Goal: Task Accomplishment & Management: Use online tool/utility

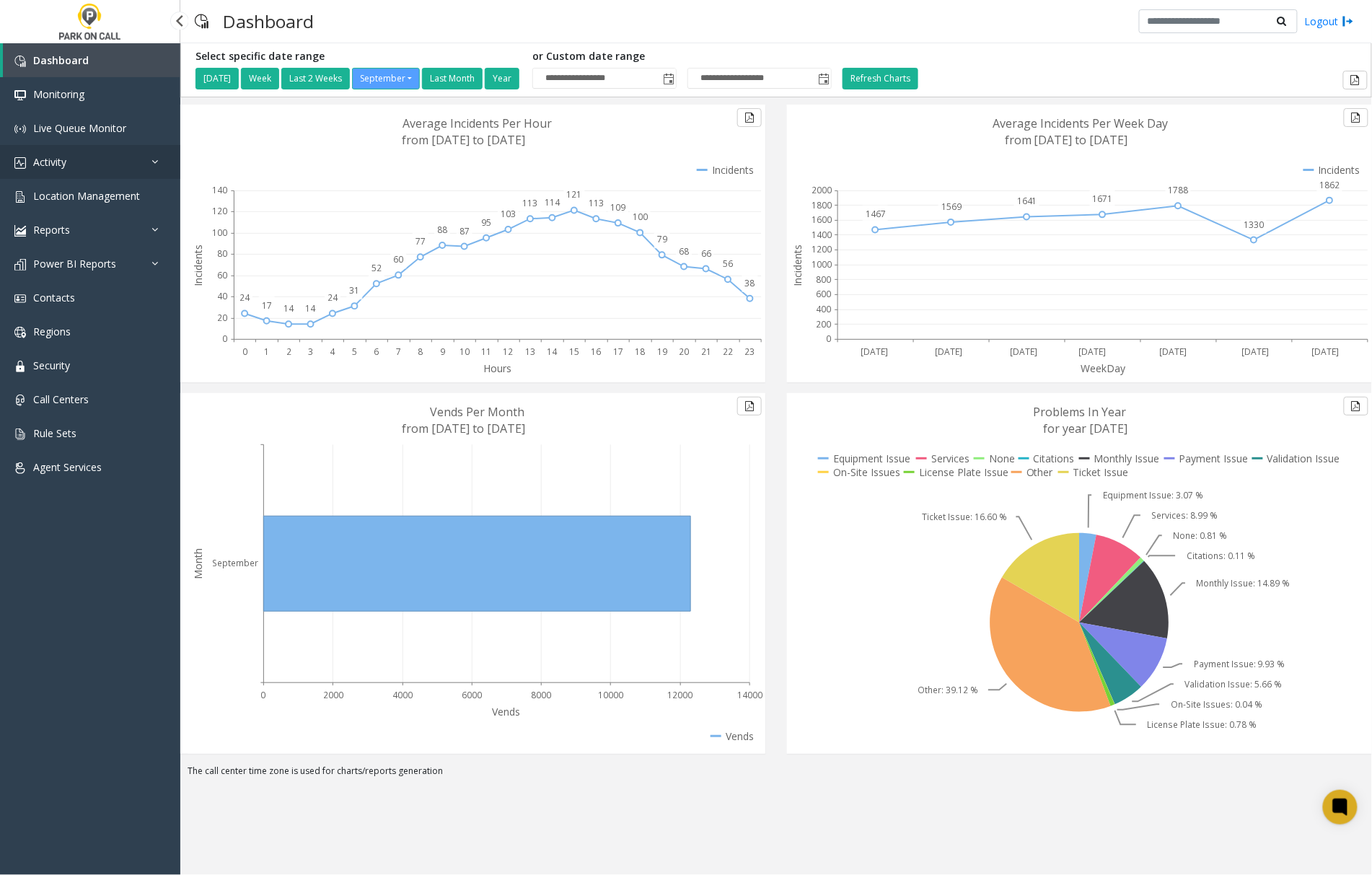
click at [64, 156] on span "Activity" at bounding box center [49, 162] width 33 height 14
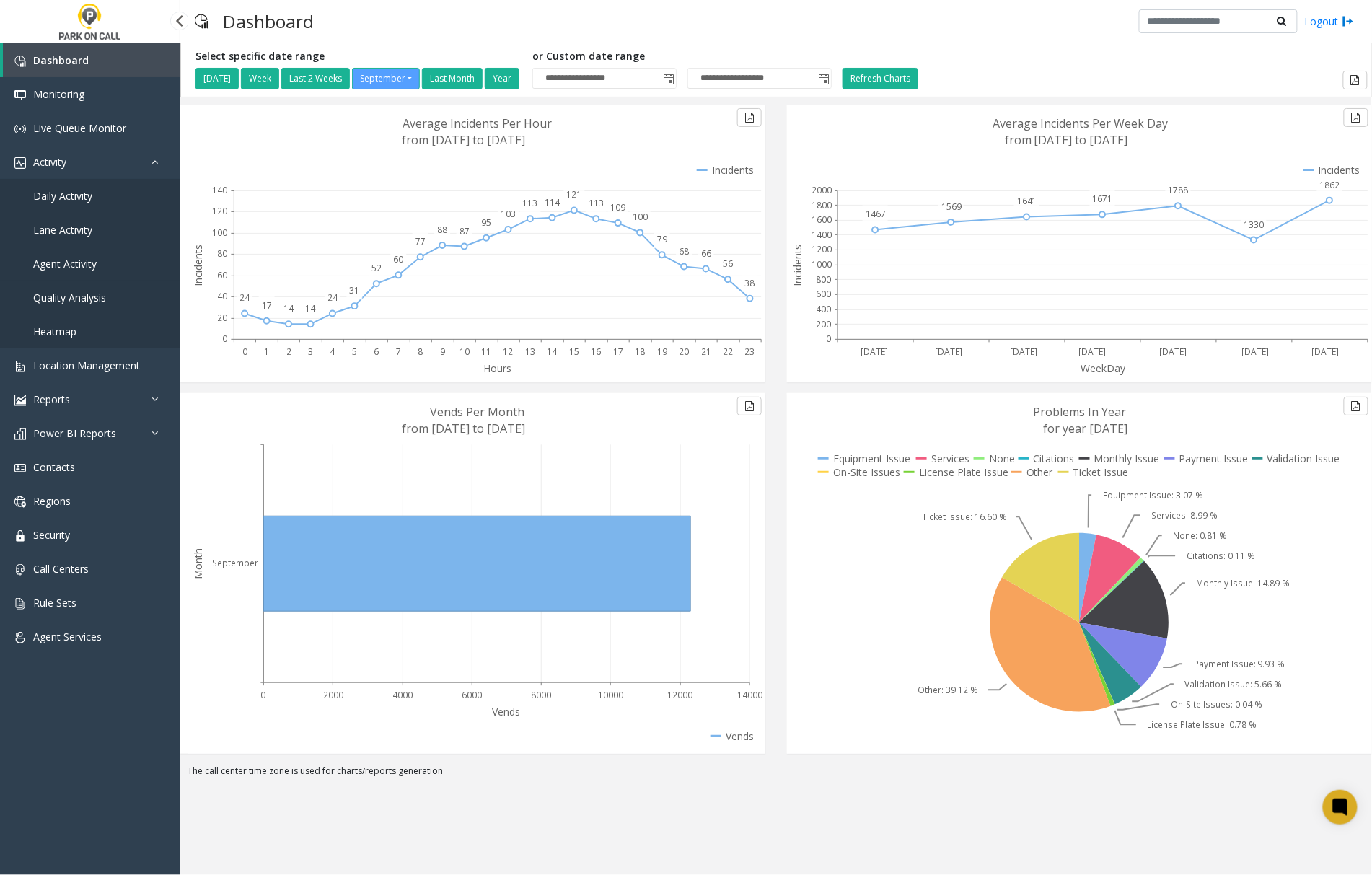
click at [58, 261] on span "Agent Activity" at bounding box center [64, 263] width 63 height 14
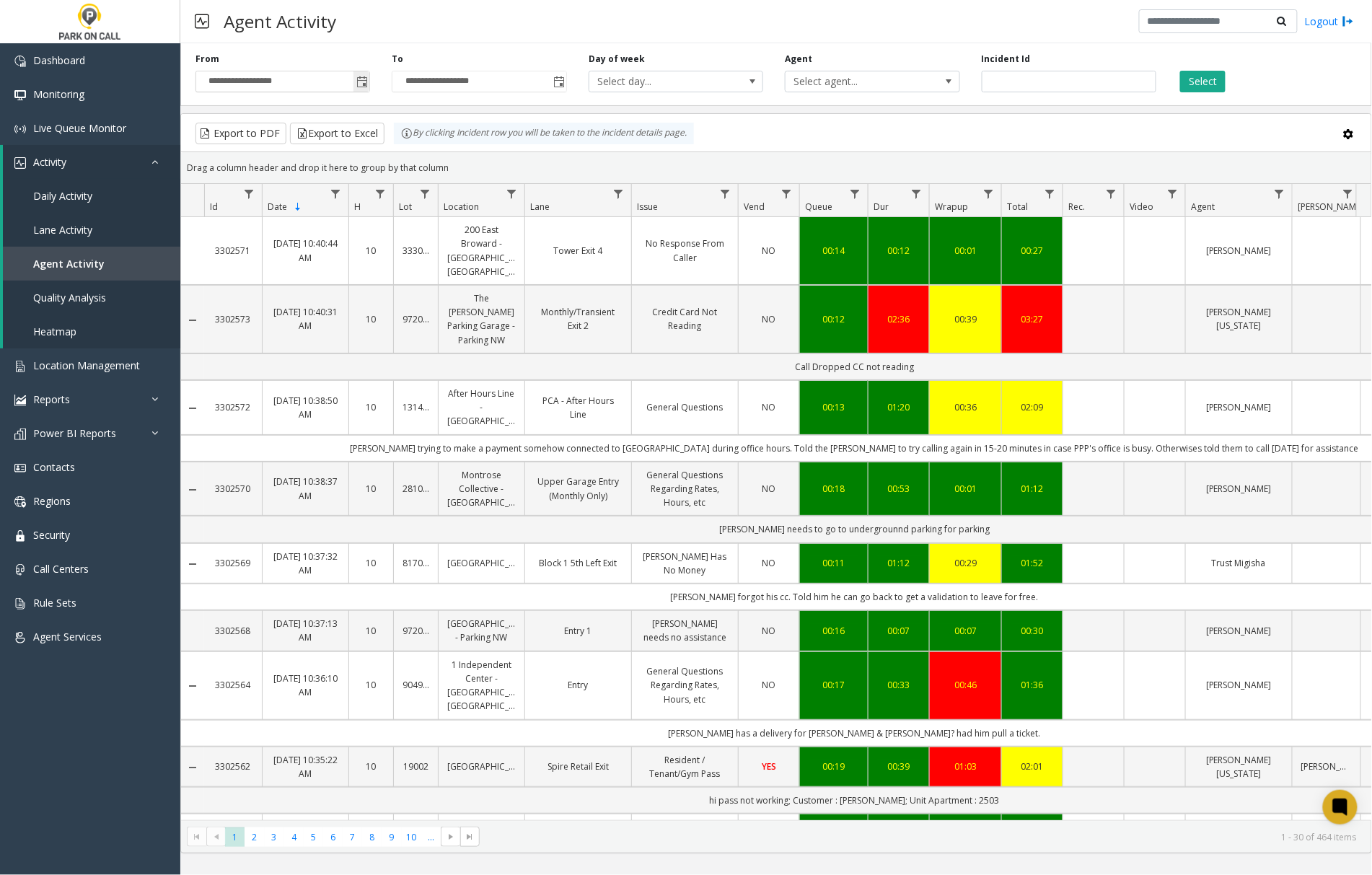
click at [364, 80] on span "Toggle popup" at bounding box center [362, 82] width 12 height 12
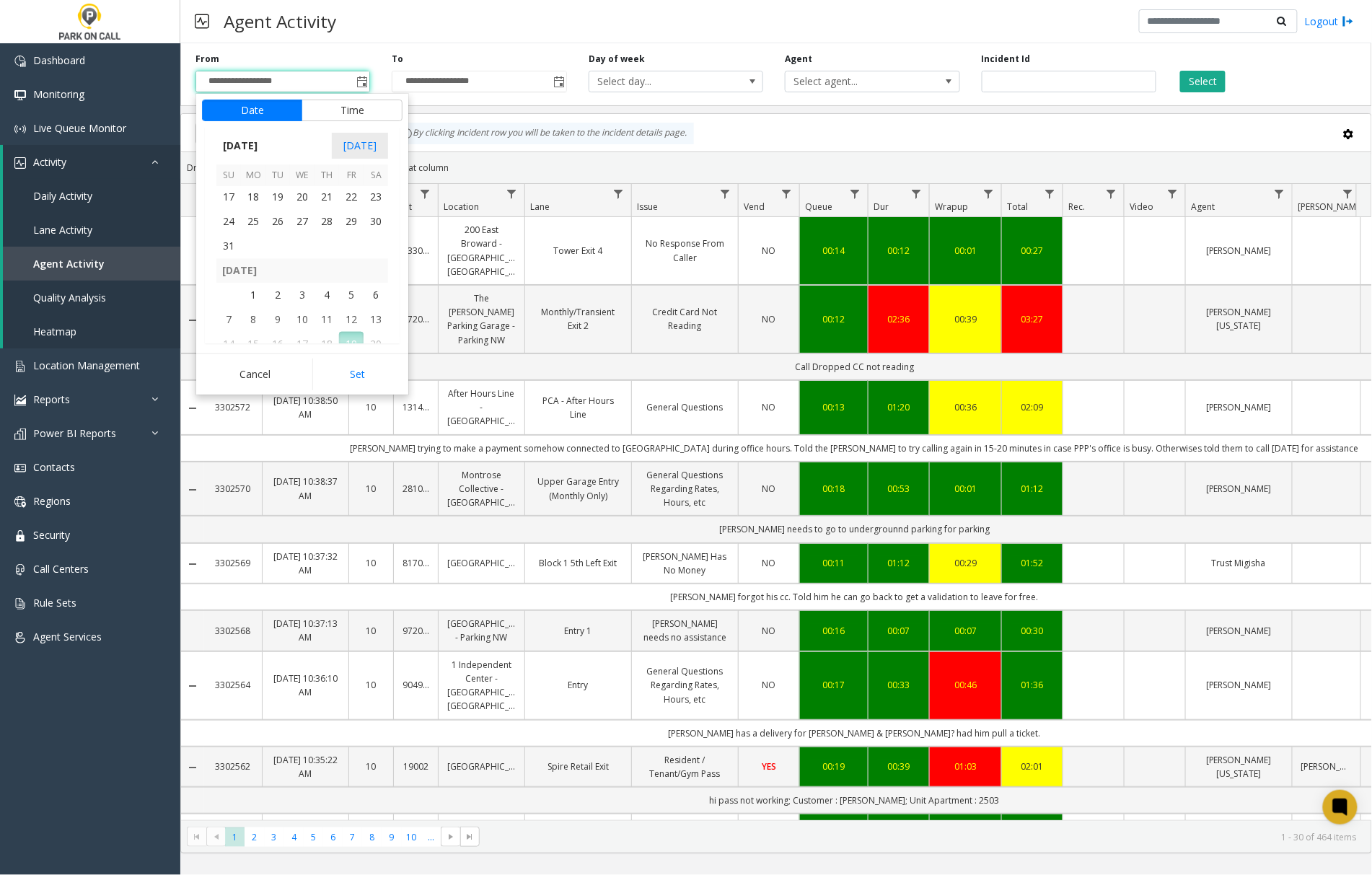
scroll to position [258764, 0]
click at [347, 272] on span "15" at bounding box center [351, 268] width 25 height 25
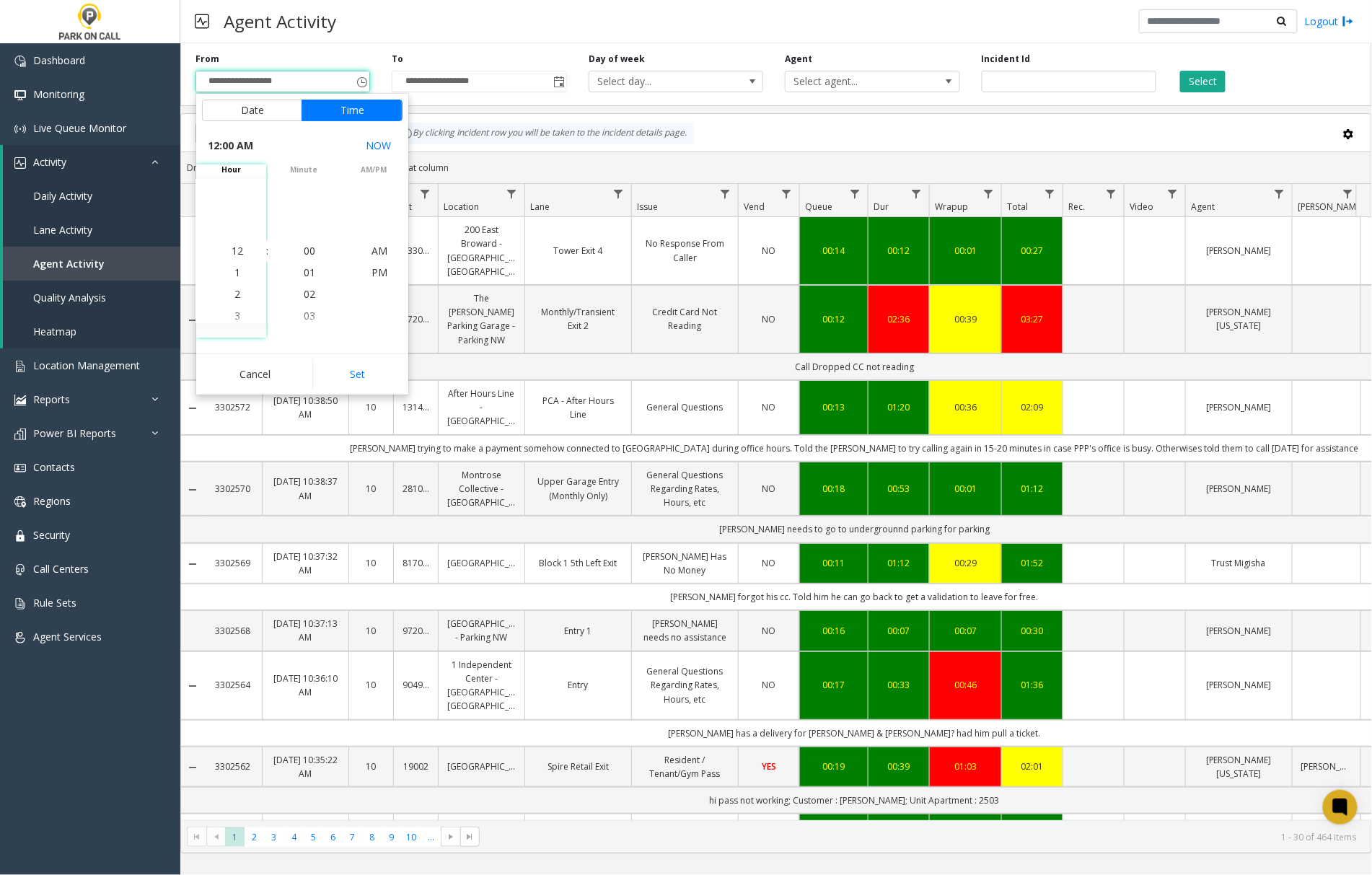
scroll to position [258785, 0]
click at [371, 374] on button "Set" at bounding box center [357, 374] width 90 height 32
type input "**********"
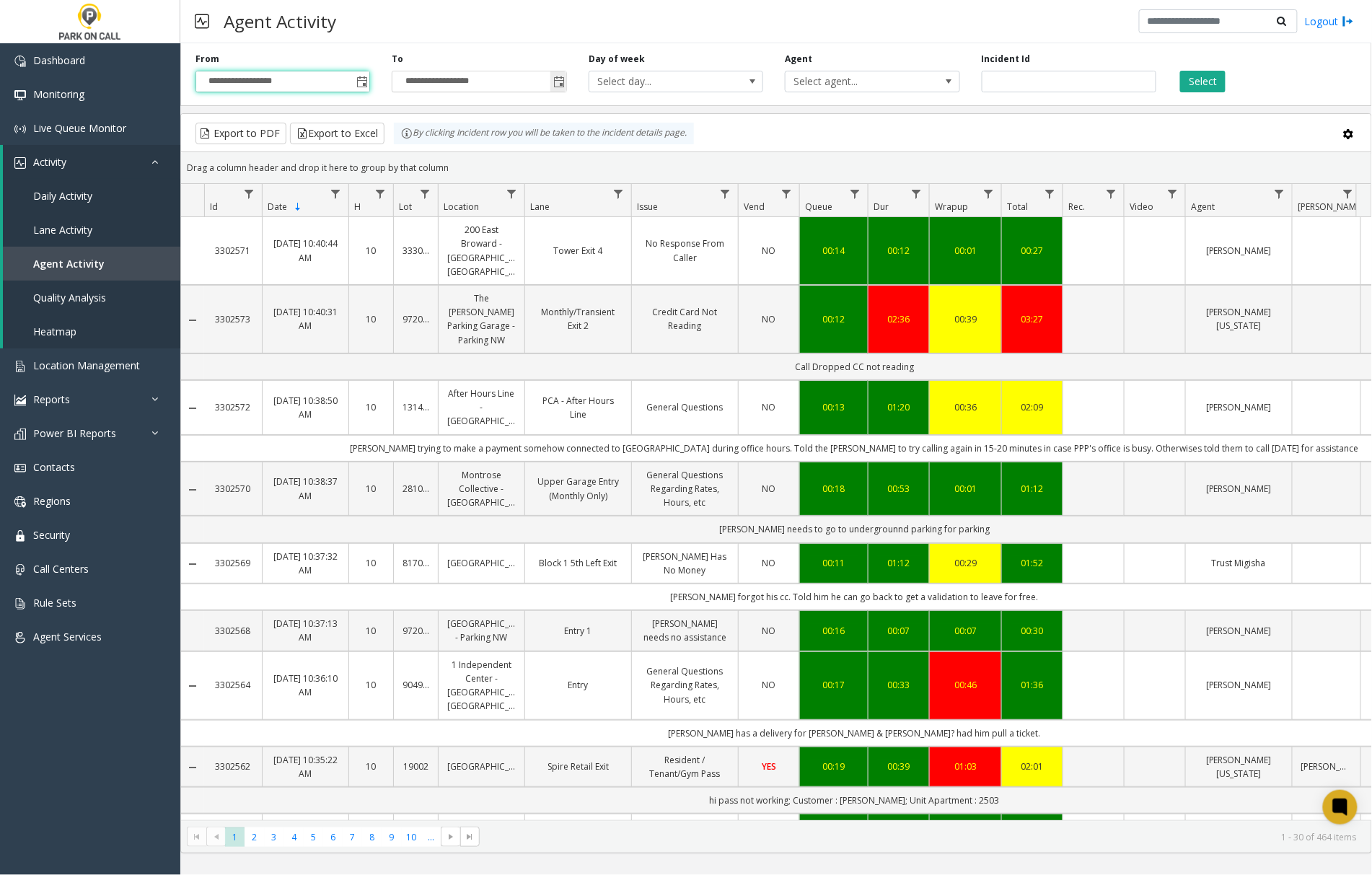
click at [558, 79] on span "Toggle popup" at bounding box center [558, 82] width 12 height 12
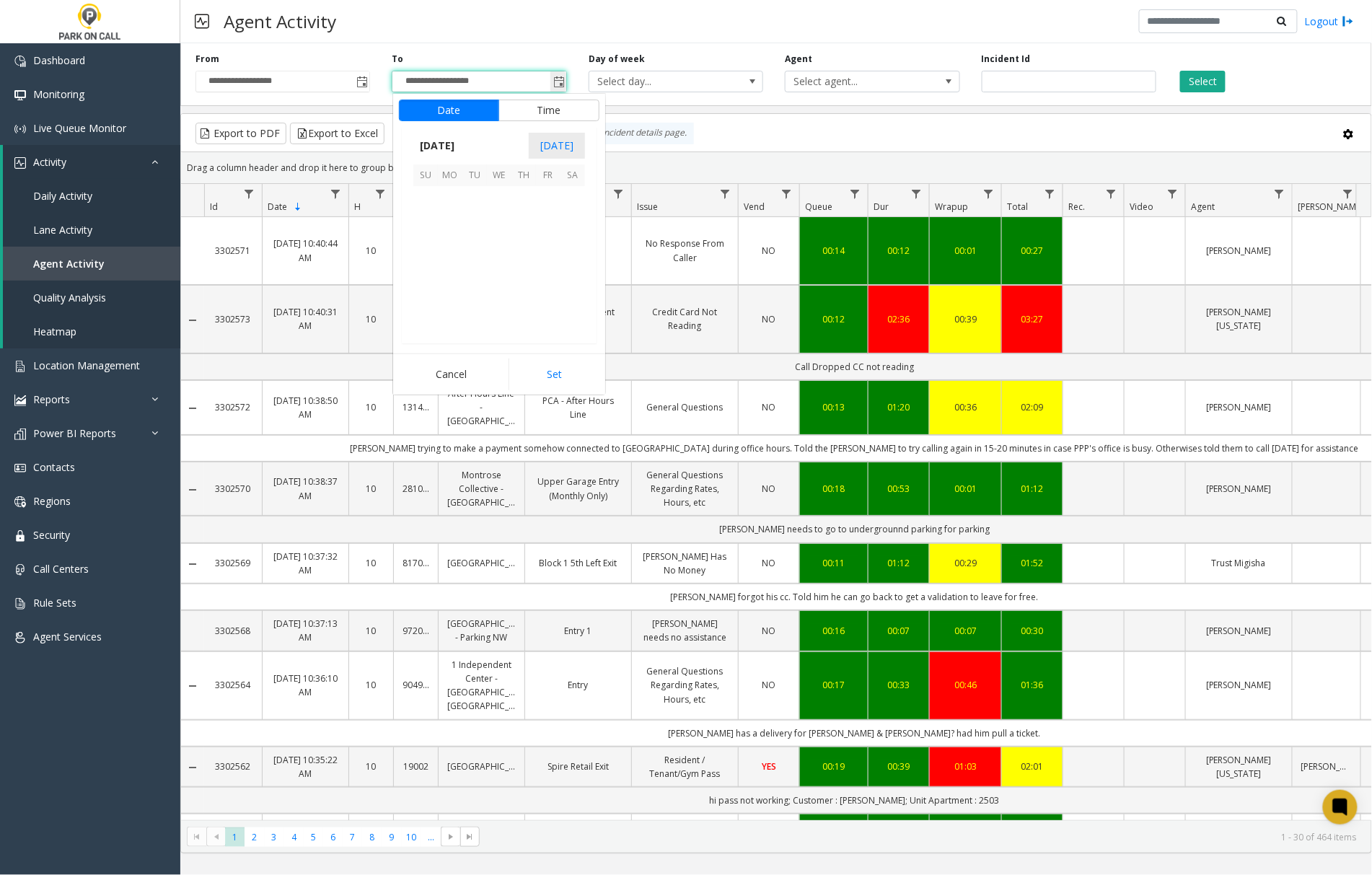
scroll to position [22, 0]
click at [526, 251] on span "18" at bounding box center [523, 247] width 25 height 25
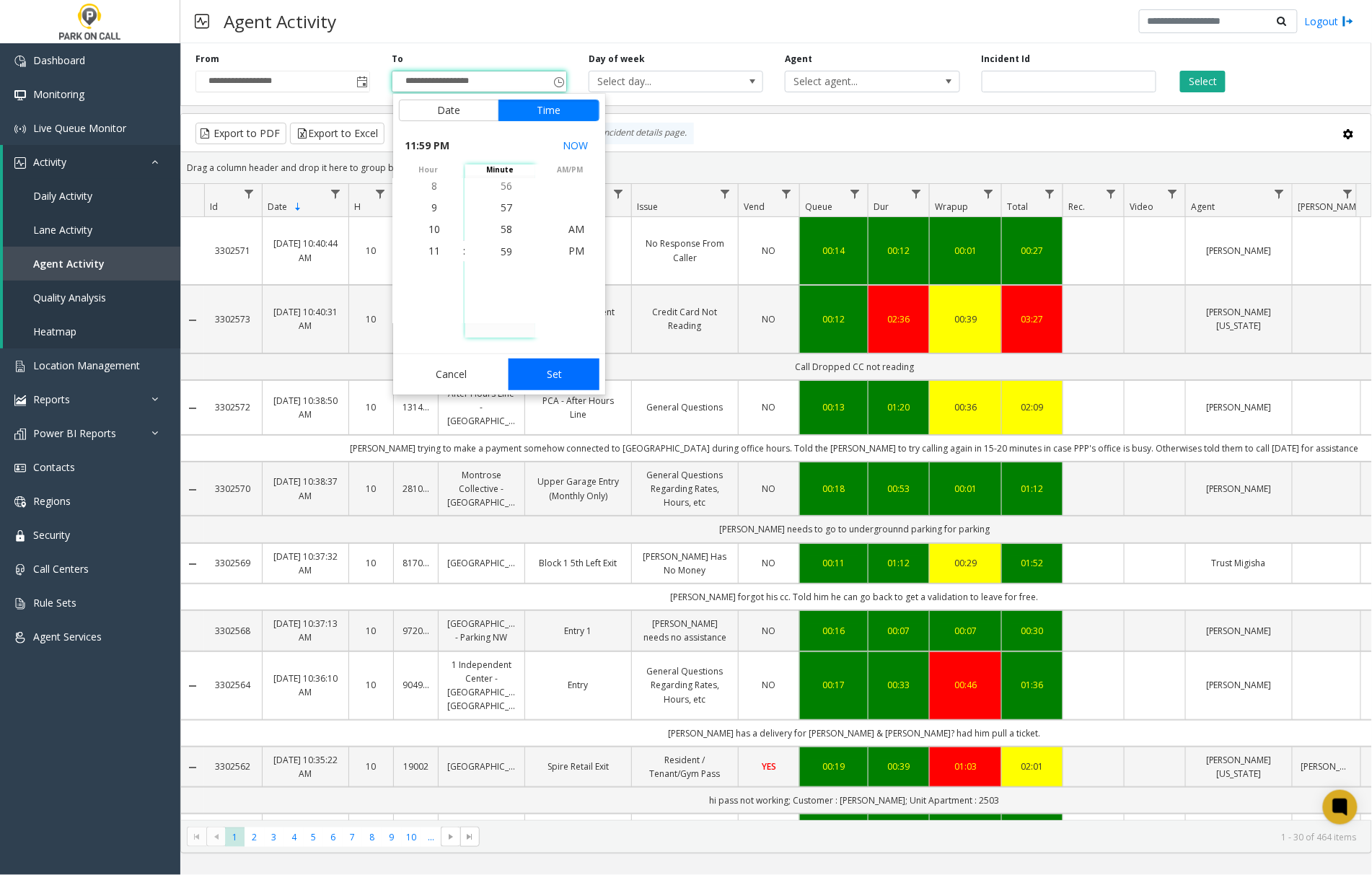
click at [536, 373] on button "Set" at bounding box center [553, 374] width 90 height 32
type input "**********"
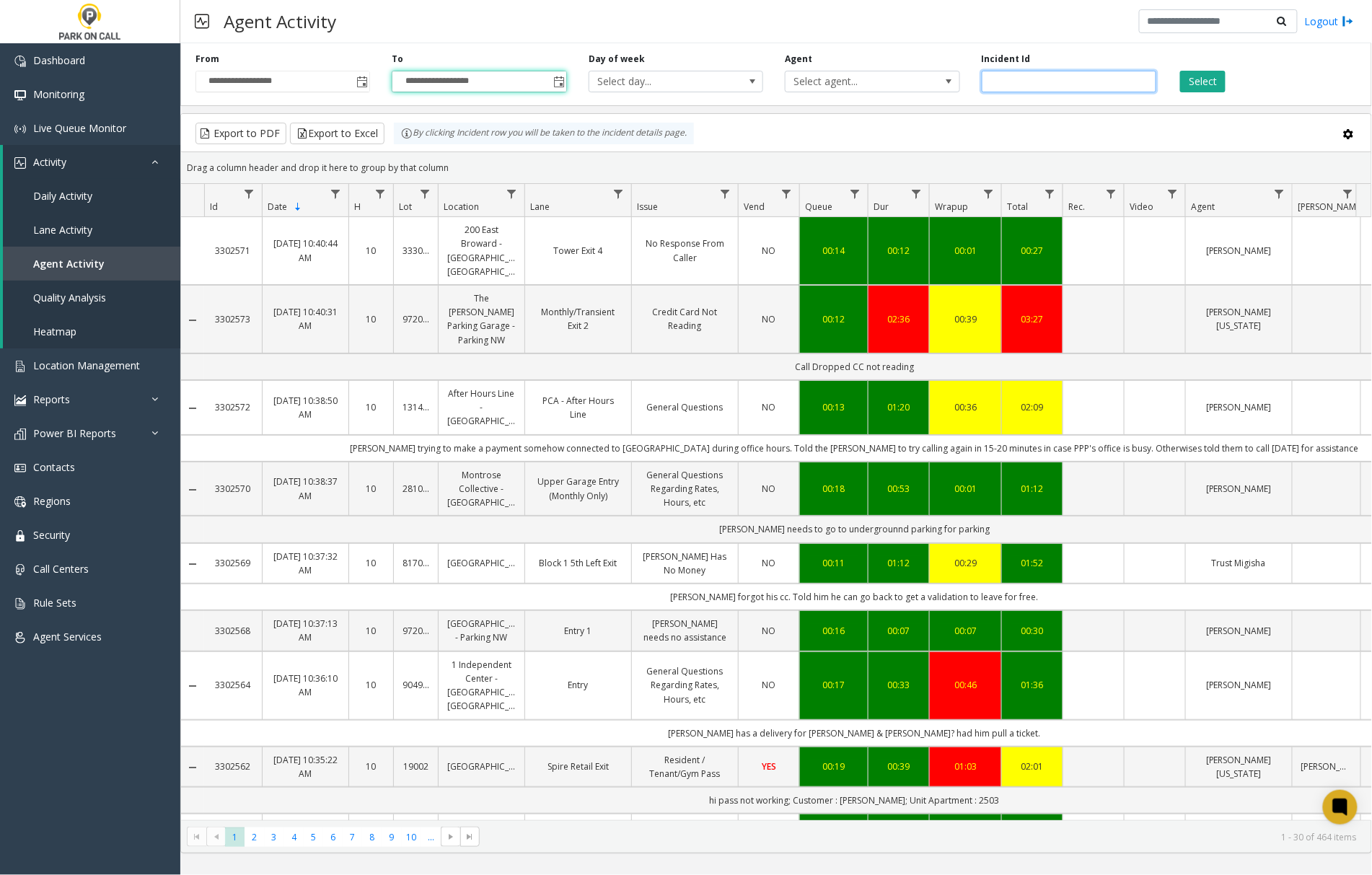
click at [1007, 81] on input "number" at bounding box center [1069, 81] width 175 height 22
click at [901, 87] on span "Select agent..." at bounding box center [855, 81] width 139 height 20
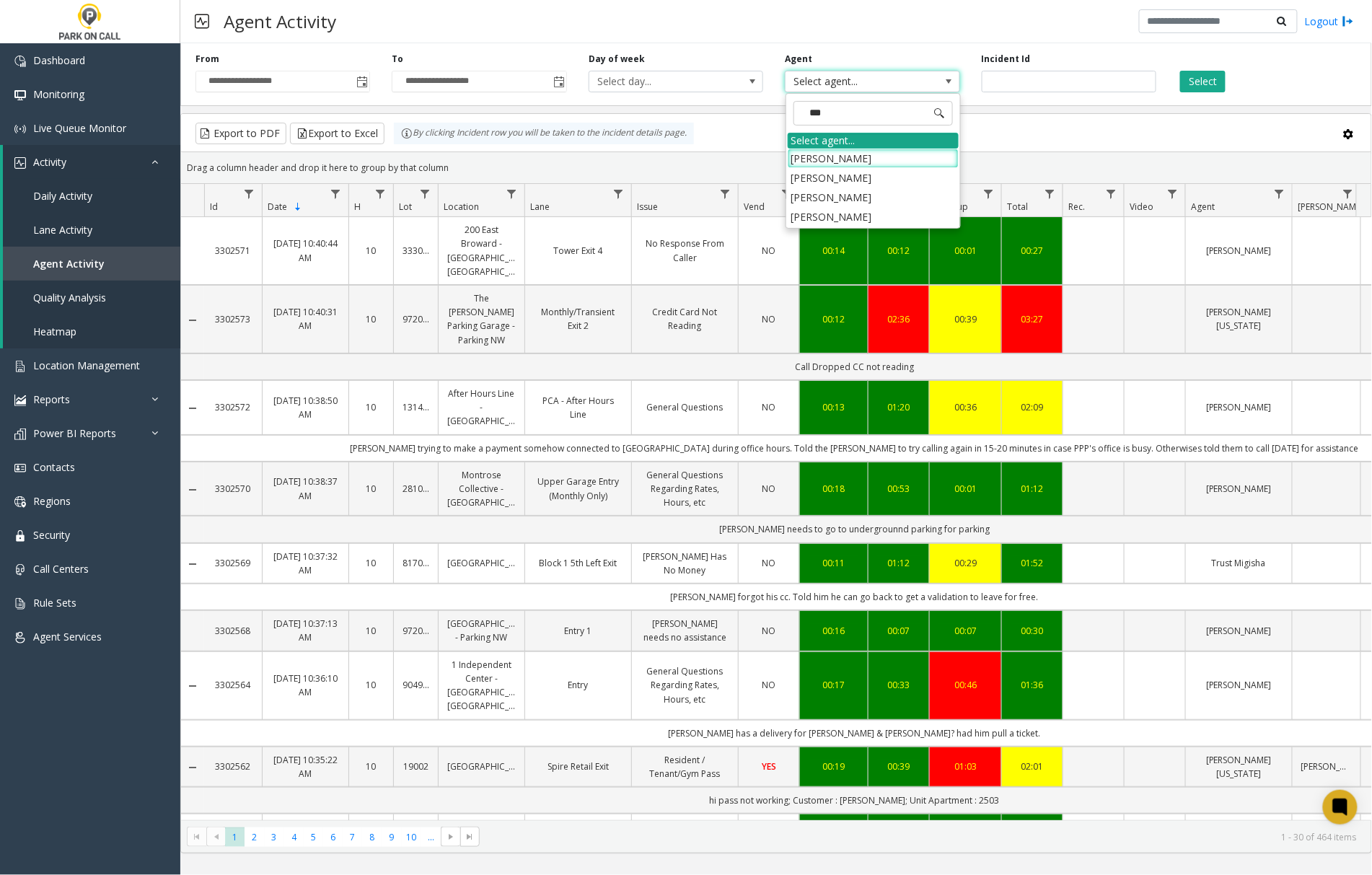
type input "****"
click at [869, 163] on li "[PERSON_NAME]" at bounding box center [873, 158] width 171 height 19
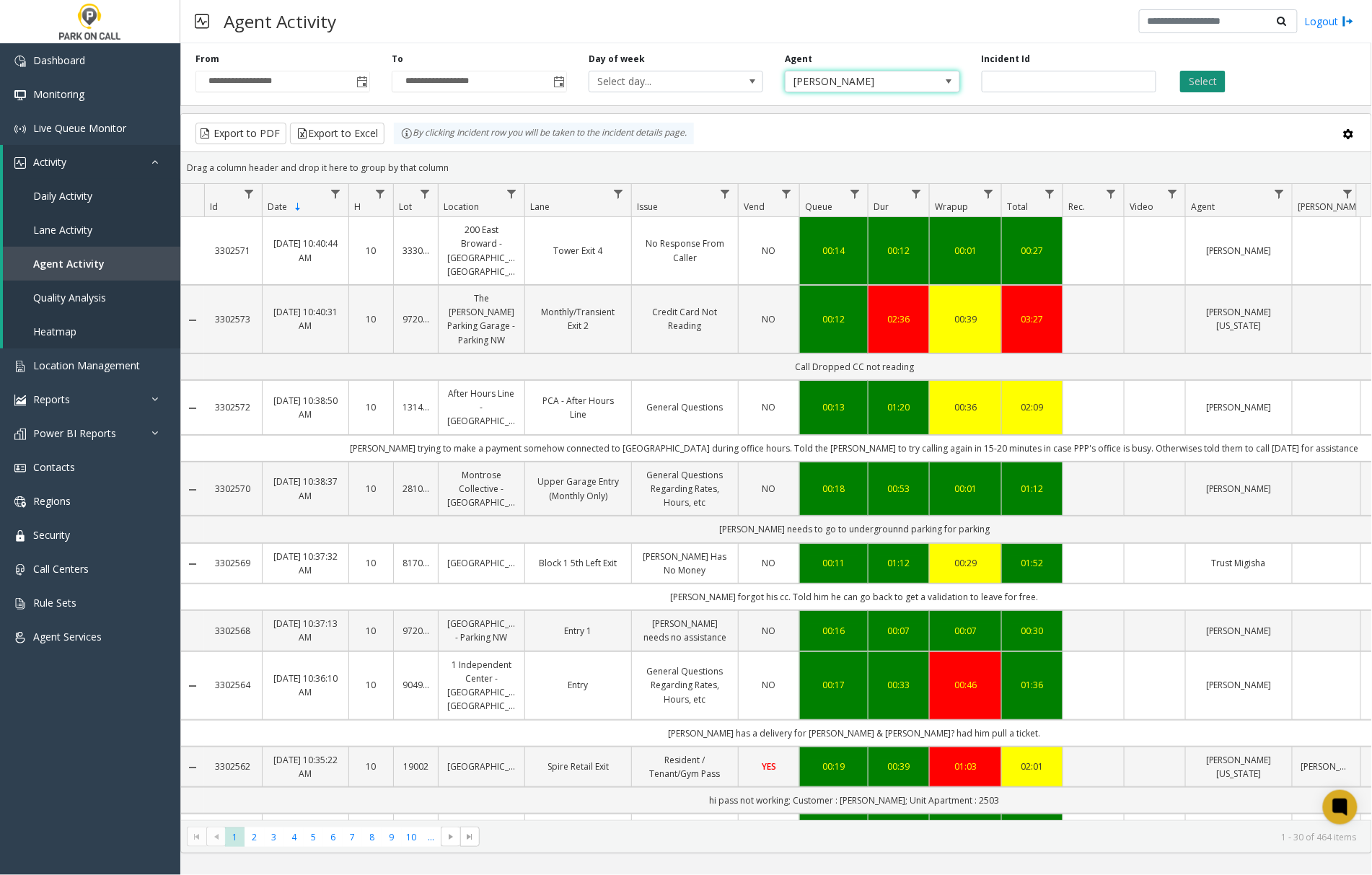
click at [1193, 84] on button "Select" at bounding box center [1203, 81] width 46 height 22
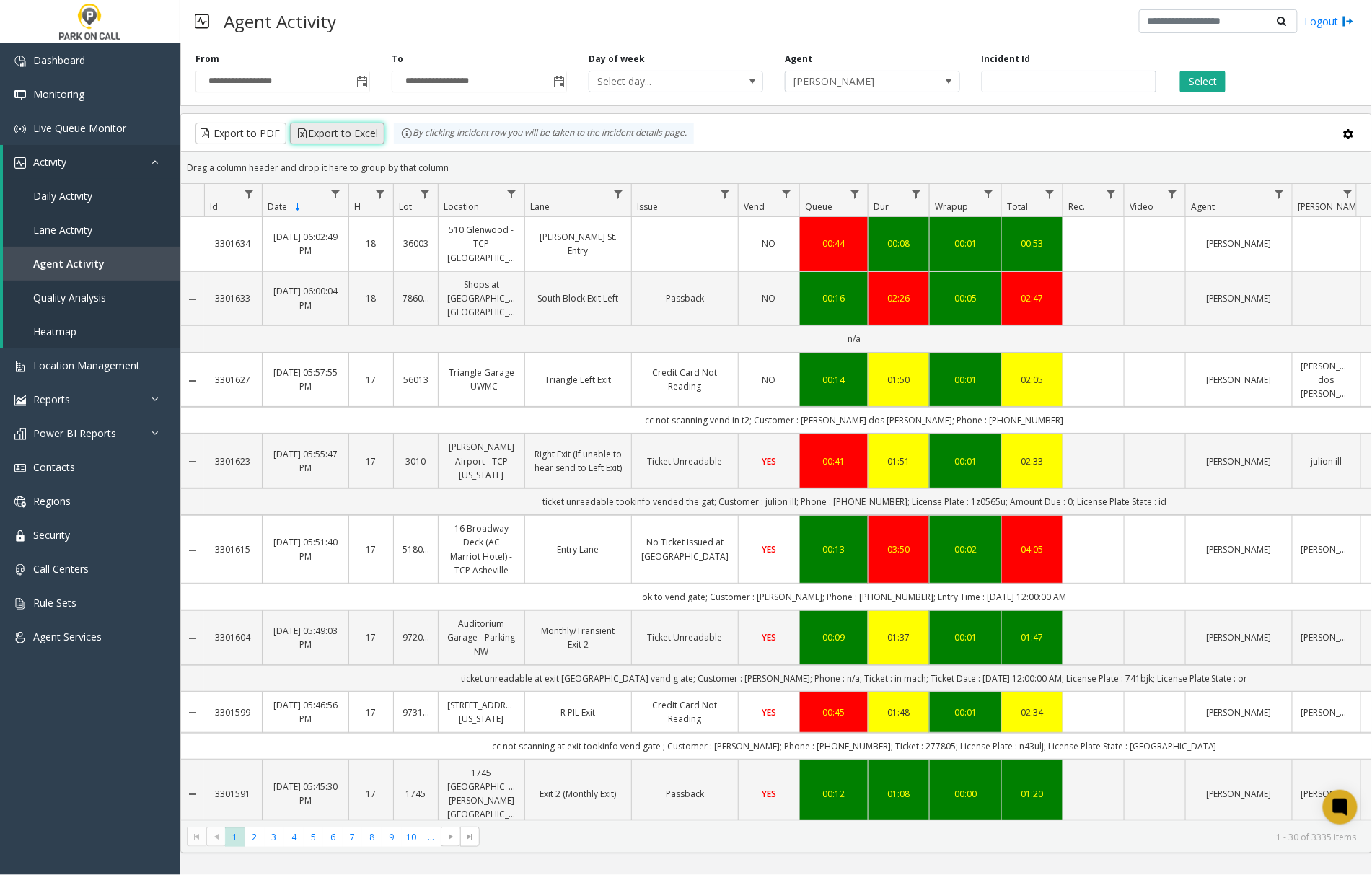
click at [361, 136] on button "Export to Excel" at bounding box center [336, 133] width 94 height 22
